Goal: Check status: Check status

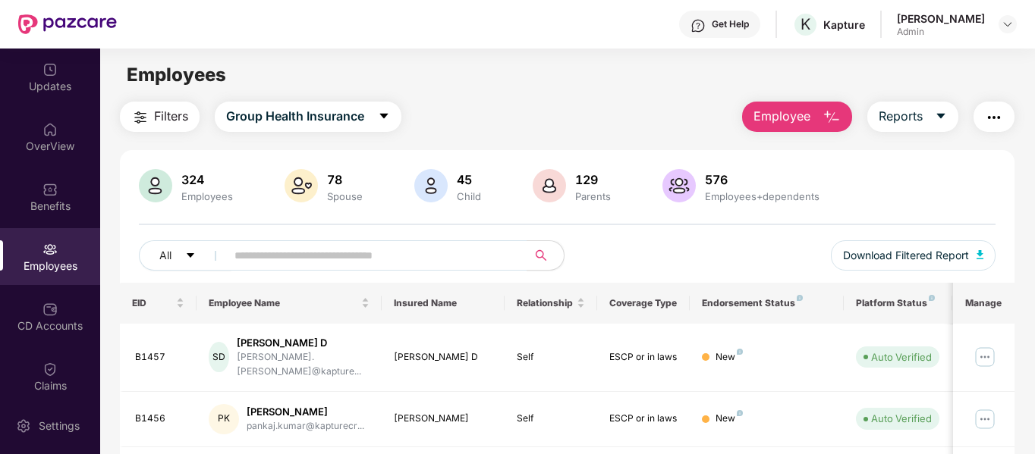
click at [971, 27] on div "Admin" at bounding box center [941, 32] width 88 height 12
click at [1006, 24] on img at bounding box center [1007, 24] width 12 height 12
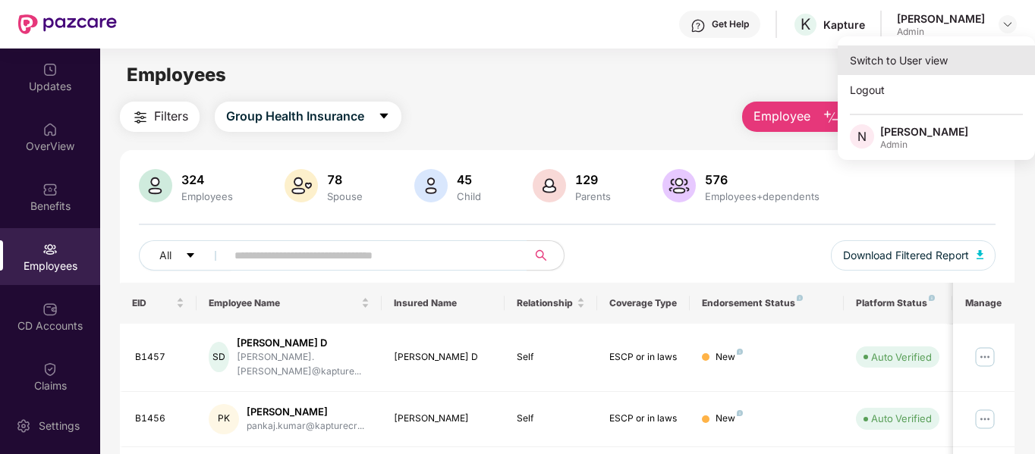
click at [881, 64] on div "Switch to User view" at bounding box center [936, 61] width 197 height 30
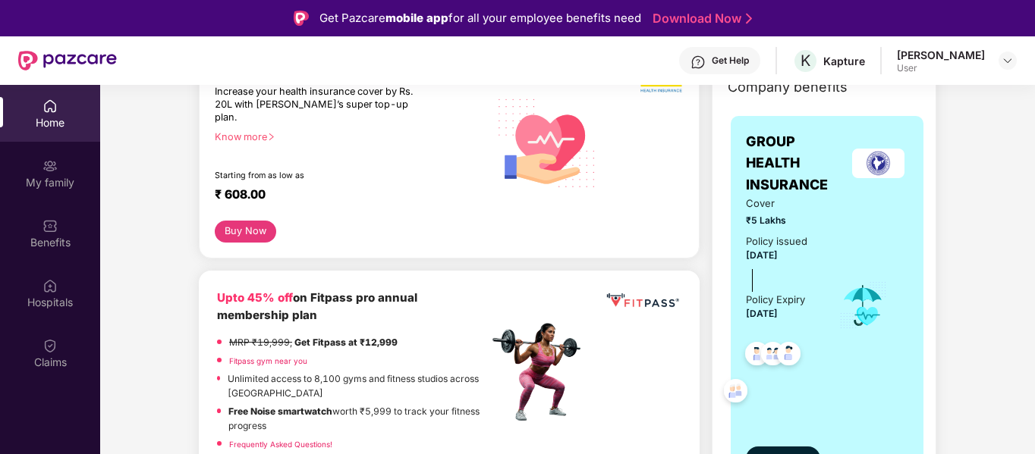
scroll to position [228, 0]
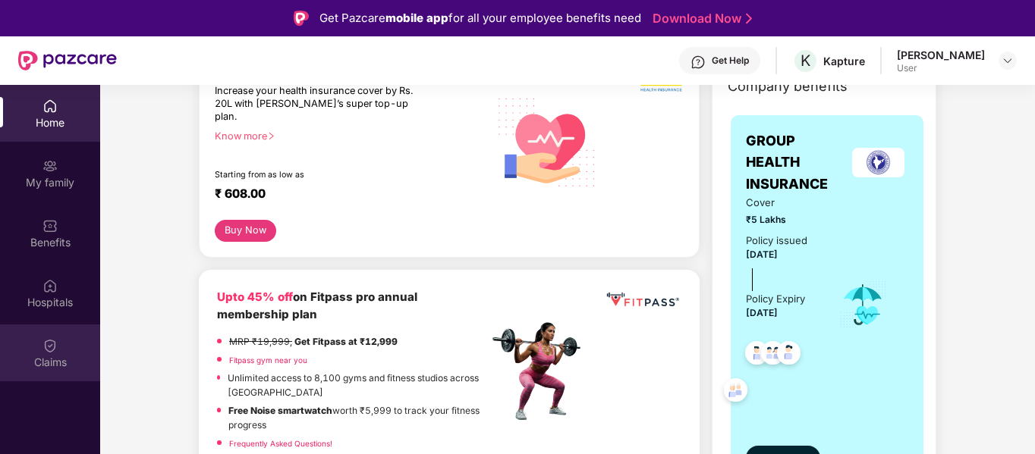
click at [39, 350] on div "Claims" at bounding box center [50, 353] width 100 height 57
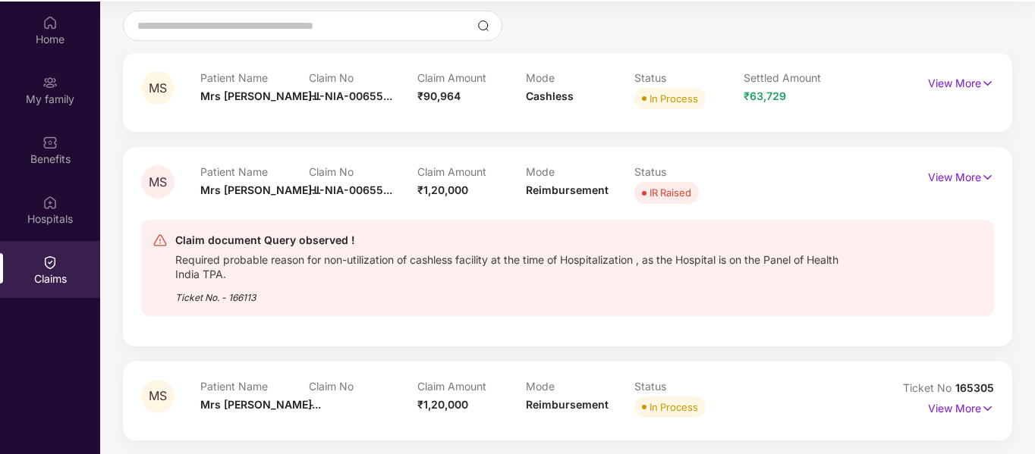
scroll to position [85, 0]
click at [948, 414] on p "View More" at bounding box center [961, 405] width 66 height 20
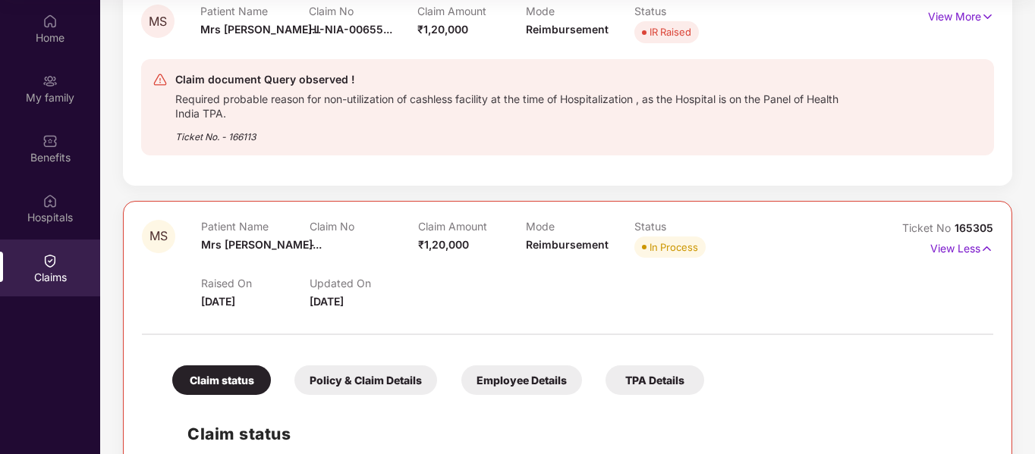
scroll to position [294, 0]
click at [963, 9] on p "View More" at bounding box center [961, 14] width 66 height 20
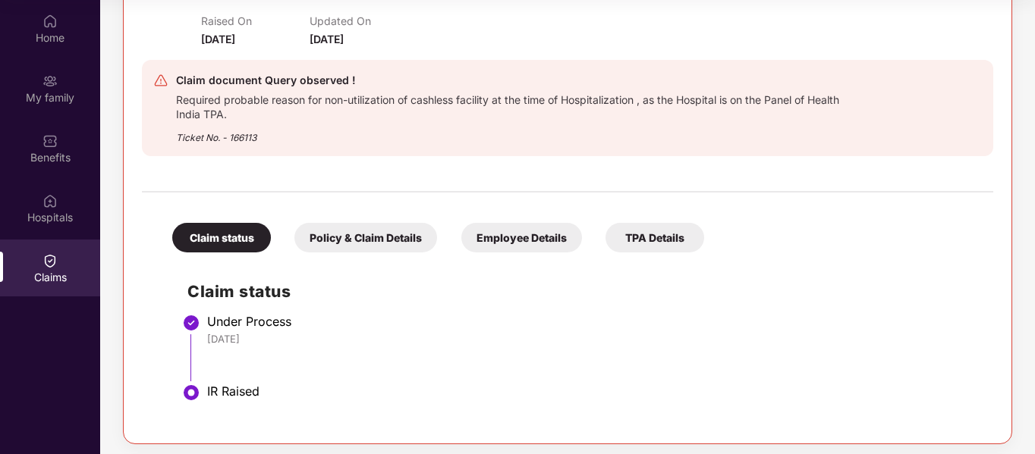
scroll to position [340, 0]
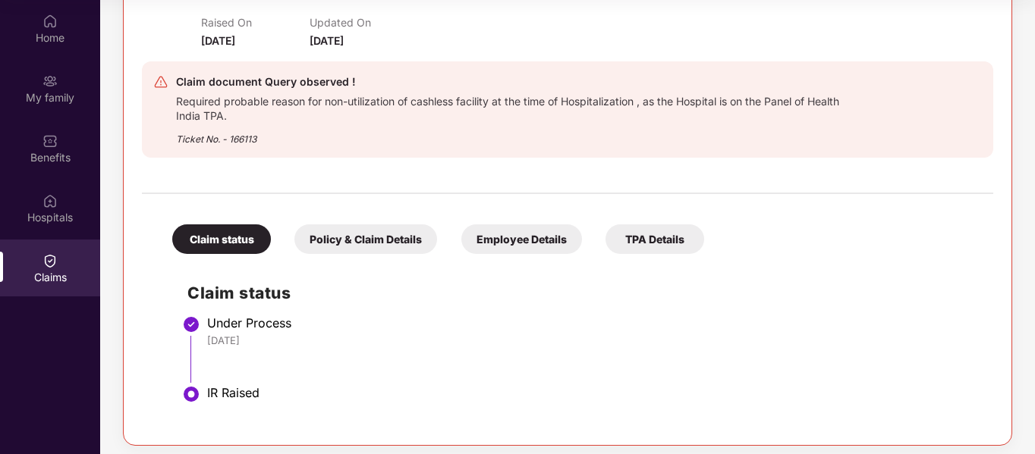
click at [162, 83] on img at bounding box center [160, 81] width 15 height 15
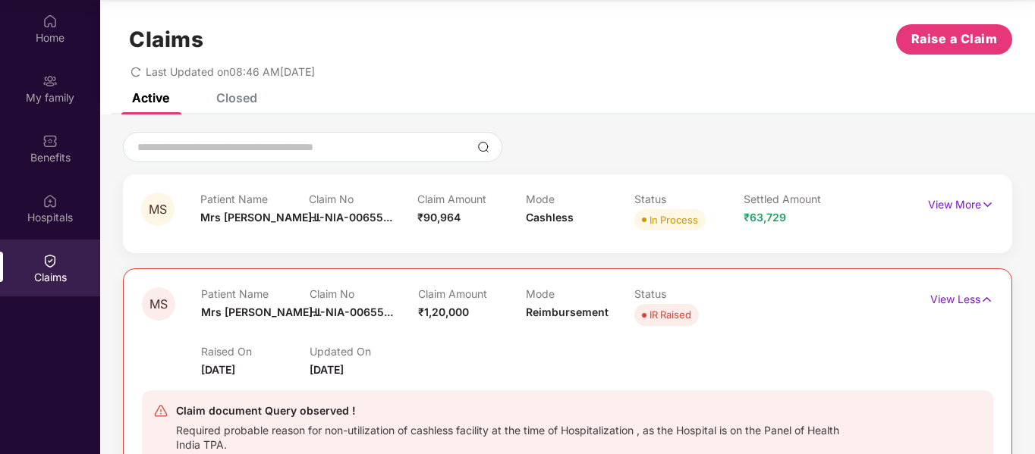
scroll to position [13, 0]
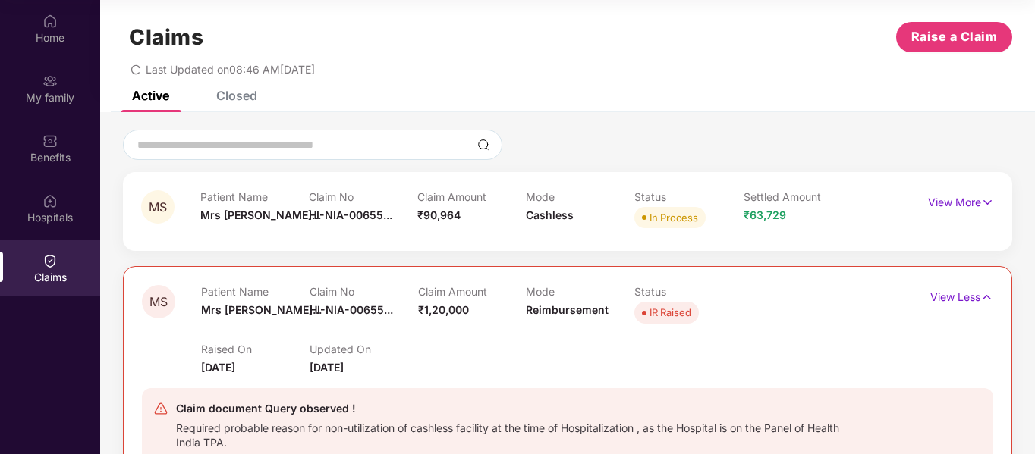
click at [231, 77] on div "Claims Raise a Claim Last Updated on 08:46 AM[DATE]" at bounding box center [567, 45] width 935 height 92
click at [236, 93] on div "Closed" at bounding box center [236, 95] width 41 height 15
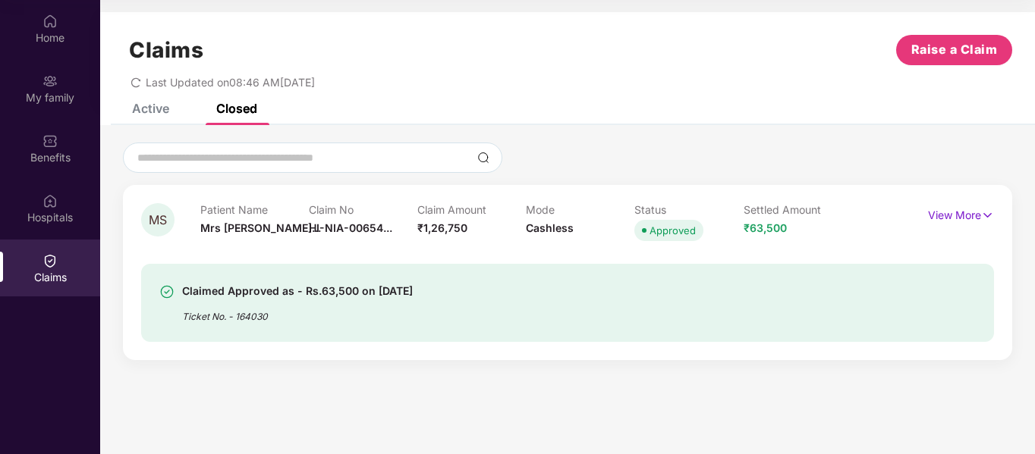
click at [160, 121] on div "Active" at bounding box center [139, 108] width 60 height 33
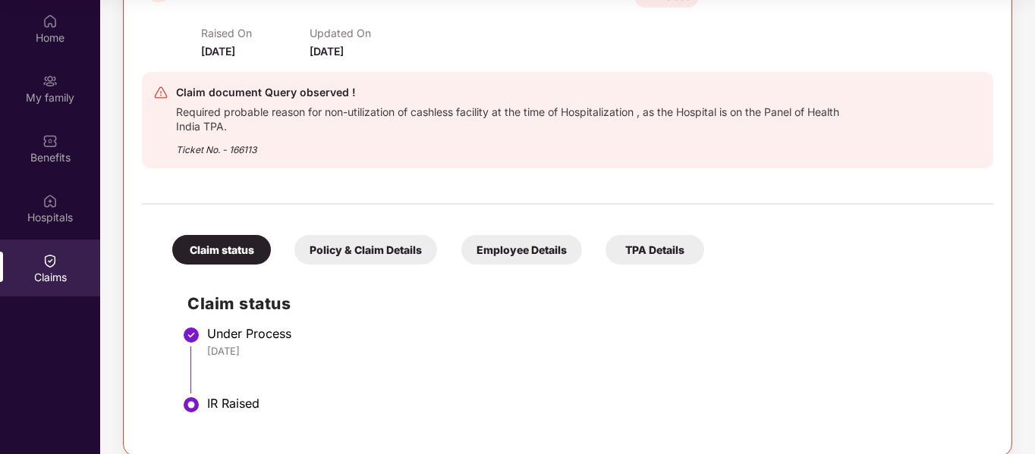
scroll to position [386, 0]
